Goal: Browse casually

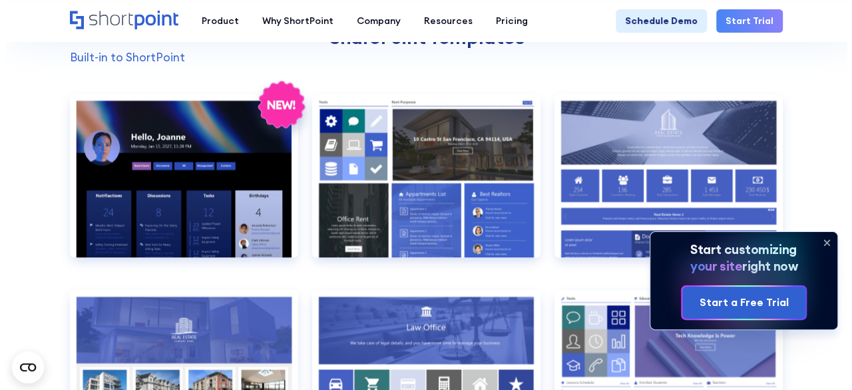
scroll to position [1028, 0]
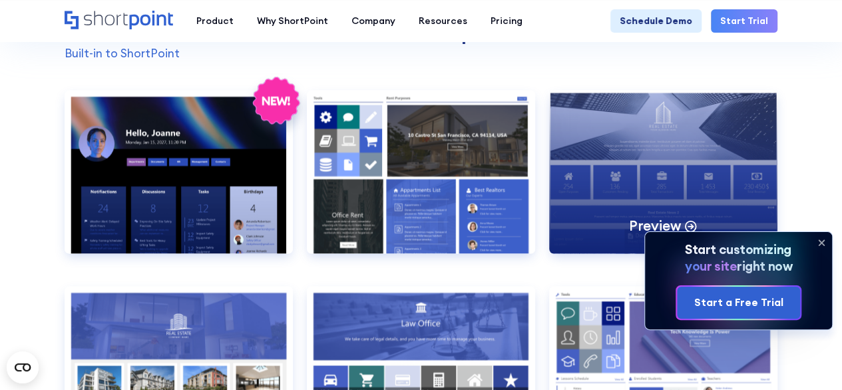
click at [658, 141] on div "Preview" at bounding box center [663, 171] width 228 height 163
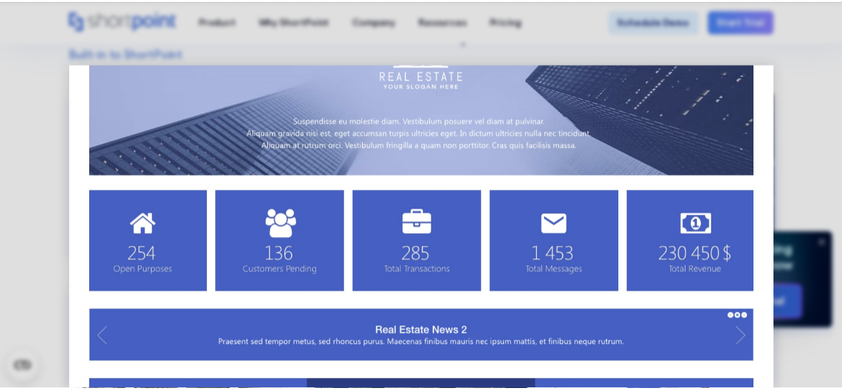
scroll to position [0, 0]
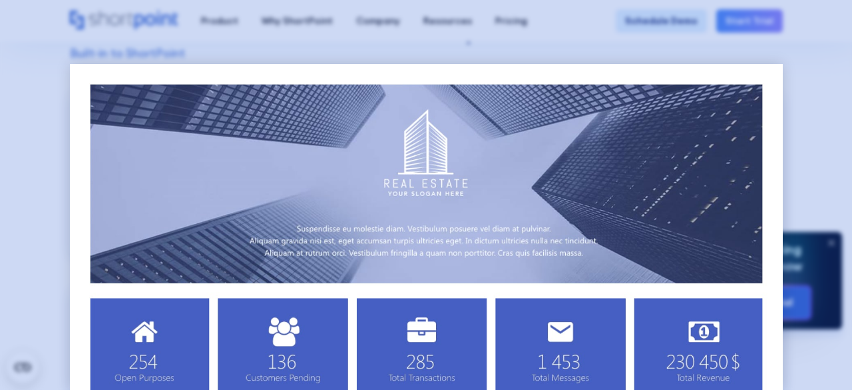
click at [807, 69] on div at bounding box center [426, 195] width 852 height 390
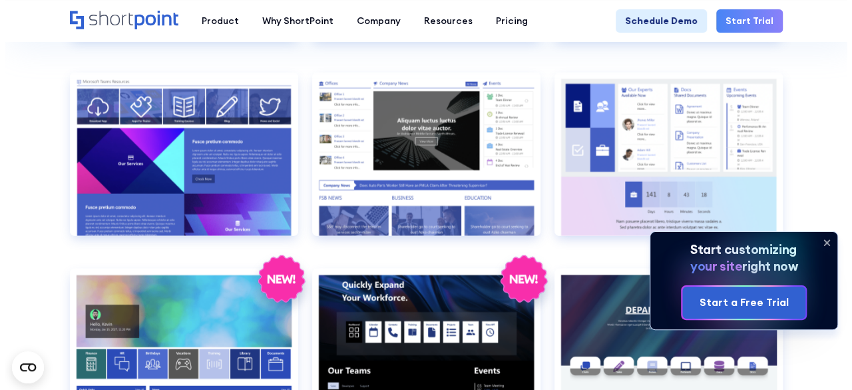
scroll to position [1633, 0]
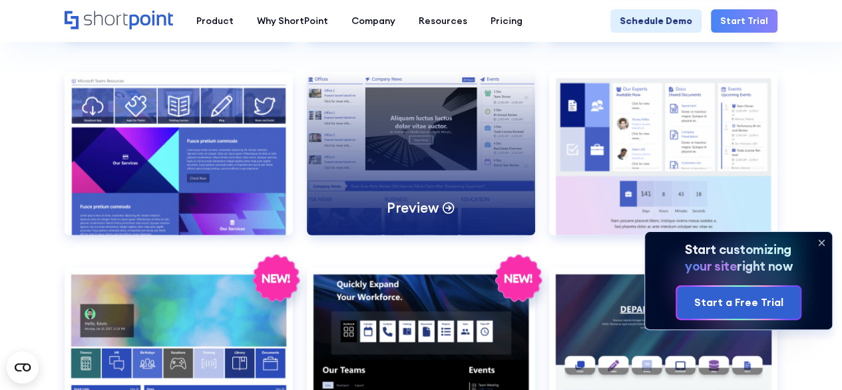
click at [416, 142] on div "Preview" at bounding box center [421, 153] width 228 height 163
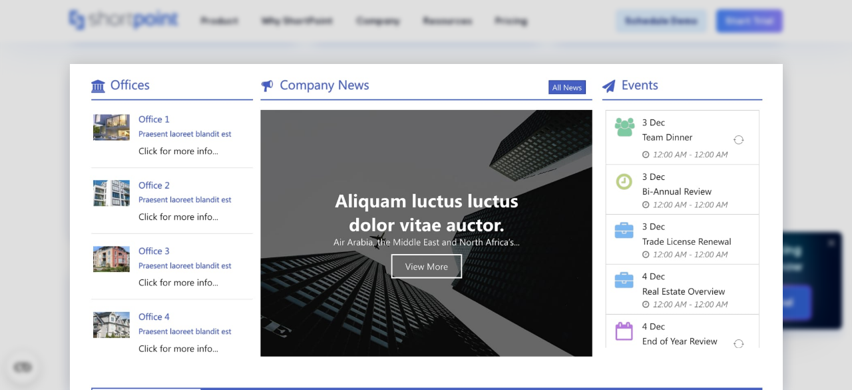
scroll to position [0, 0]
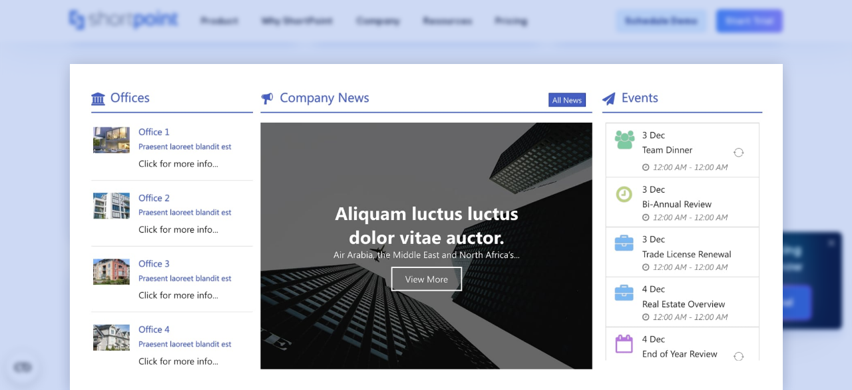
click at [842, 77] on div at bounding box center [426, 195] width 852 height 390
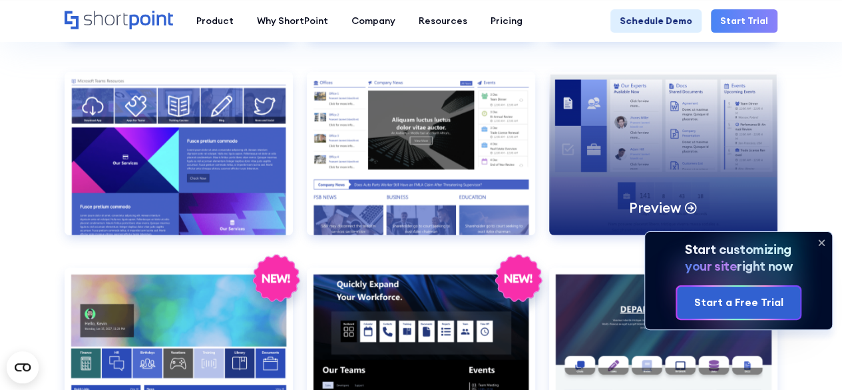
click at [619, 179] on div "Preview" at bounding box center [663, 153] width 228 height 163
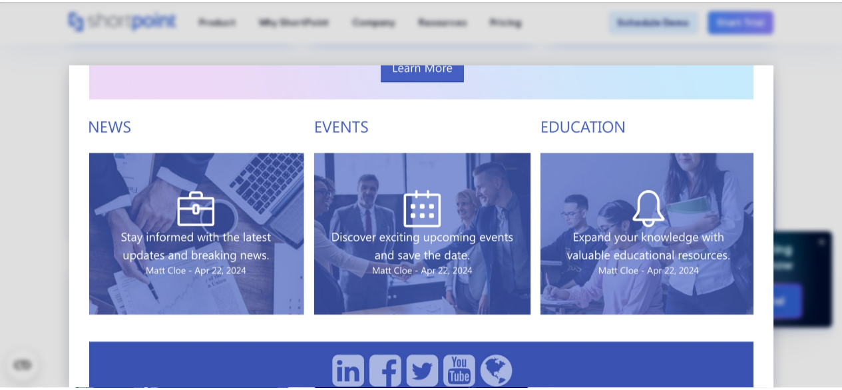
scroll to position [539, 0]
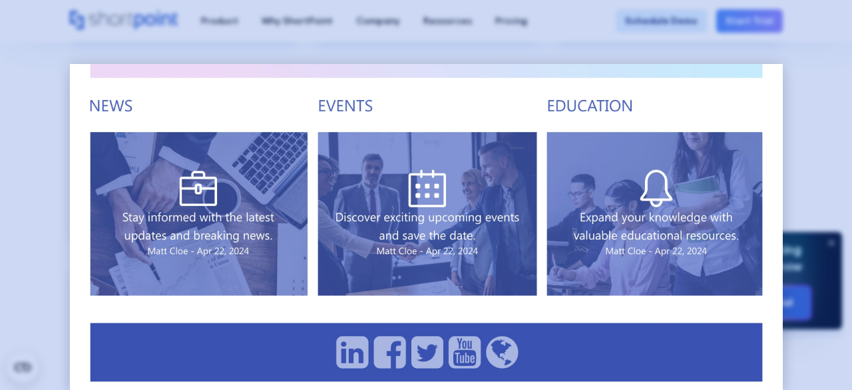
click at [812, 102] on div at bounding box center [426, 195] width 852 height 390
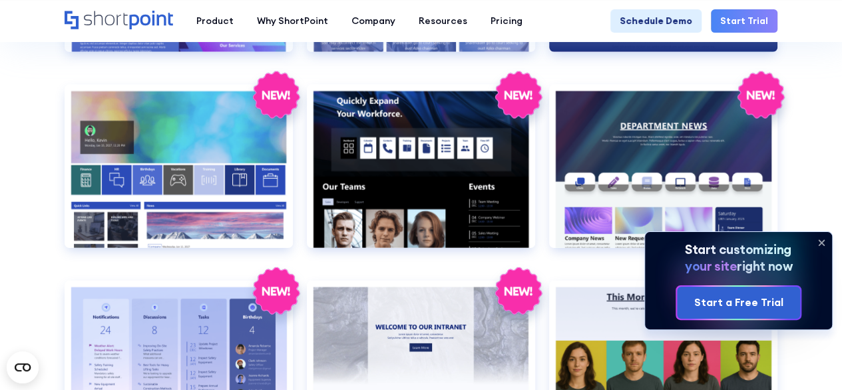
scroll to position [1859, 0]
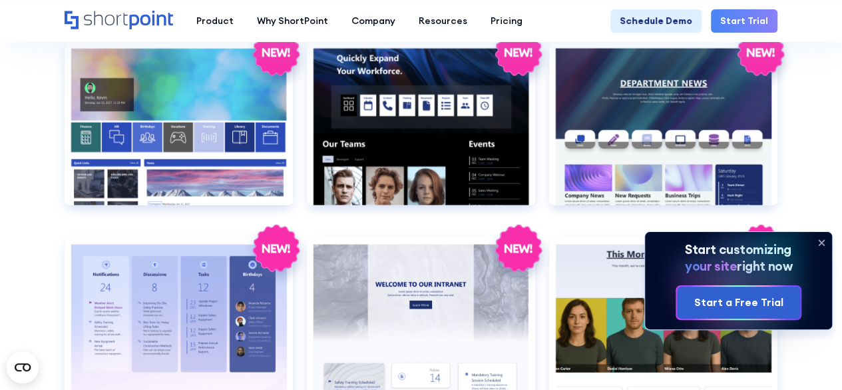
click at [819, 240] on icon at bounding box center [821, 242] width 5 height 5
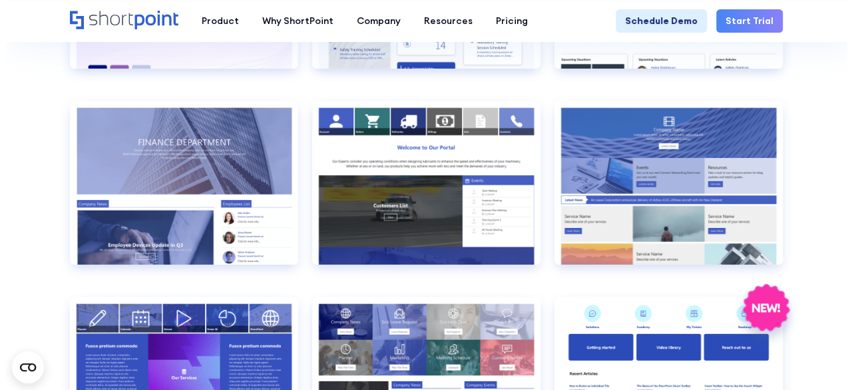
scroll to position [2215, 0]
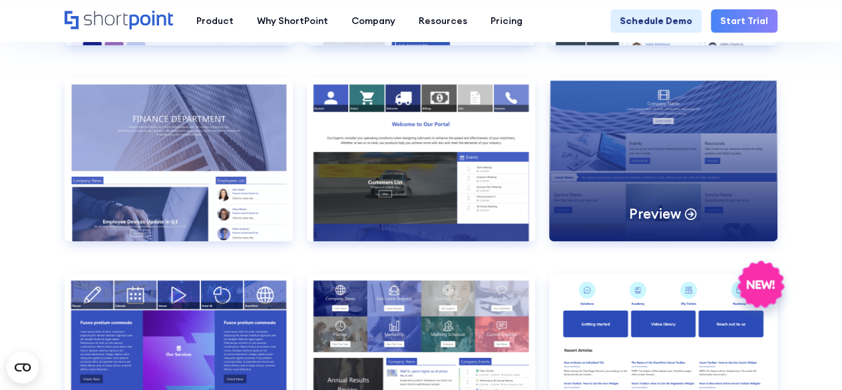
click at [655, 150] on div "Preview" at bounding box center [663, 159] width 228 height 163
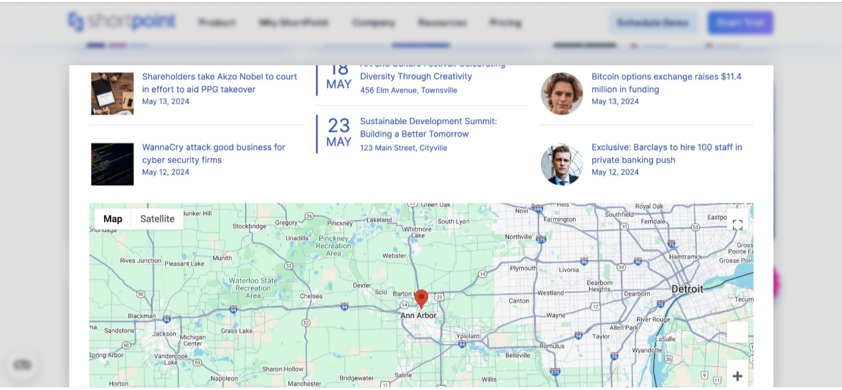
scroll to position [1017, 0]
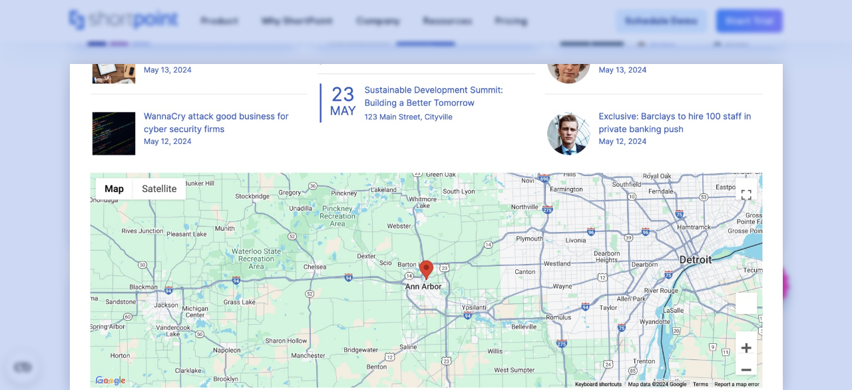
click at [45, 201] on div at bounding box center [426, 195] width 852 height 390
